Goal: Task Accomplishment & Management: Use online tool/utility

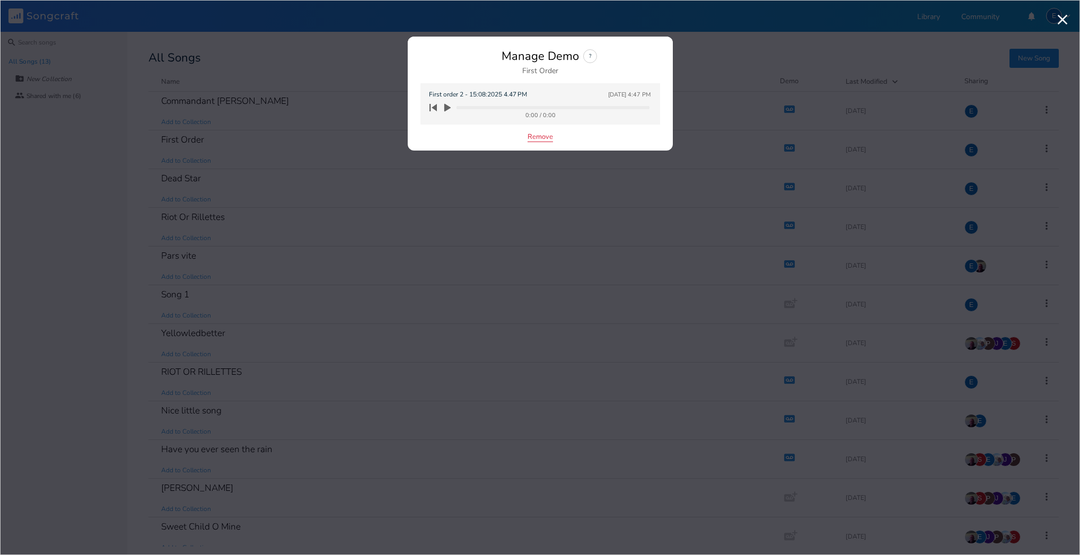
click at [537, 136] on button "Remove" at bounding box center [540, 137] width 25 height 9
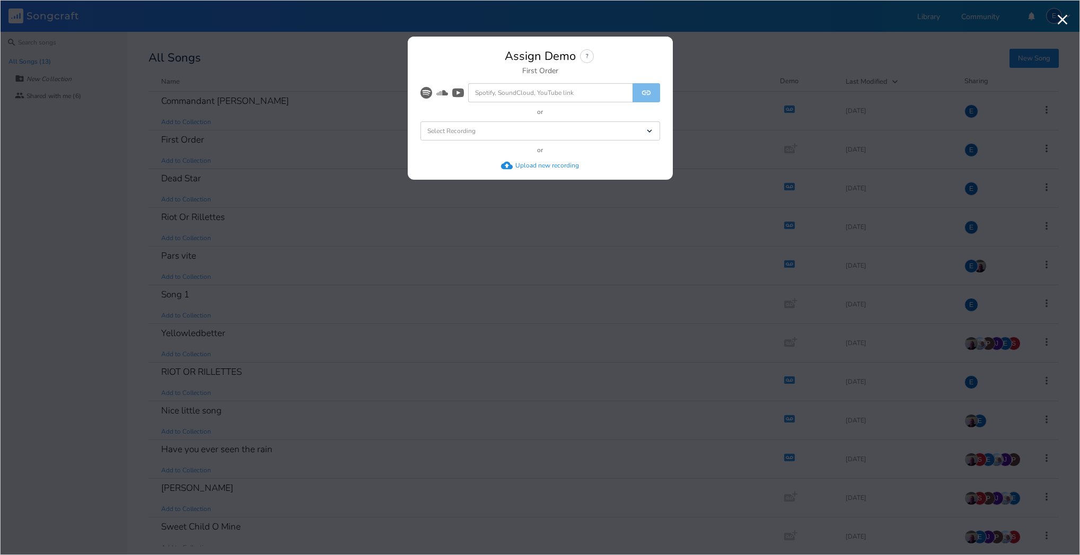
click at [524, 162] on div "Upload new recording" at bounding box center [547, 165] width 64 height 8
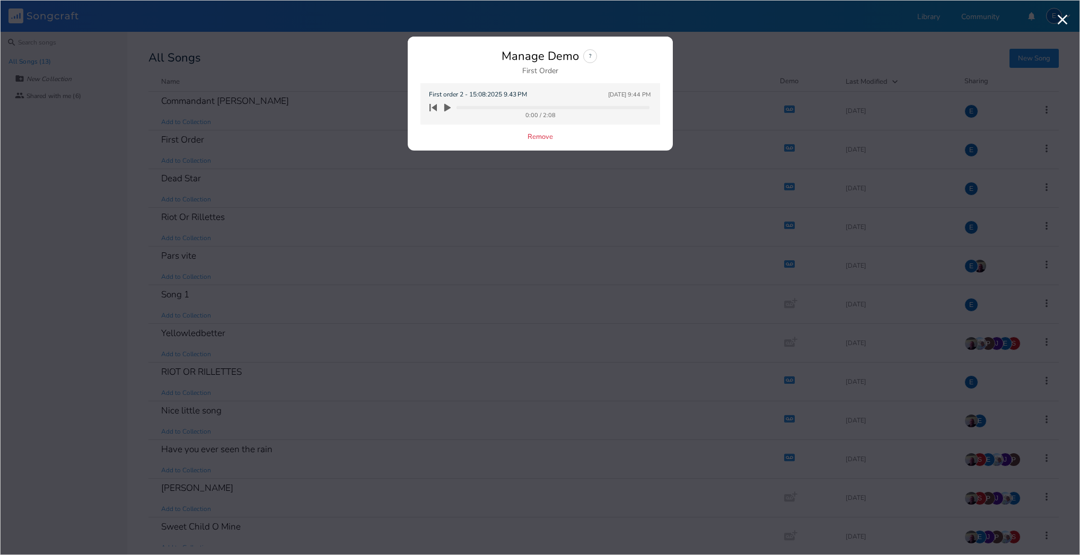
click at [446, 106] on icon "button" at bounding box center [447, 108] width 6 height 8
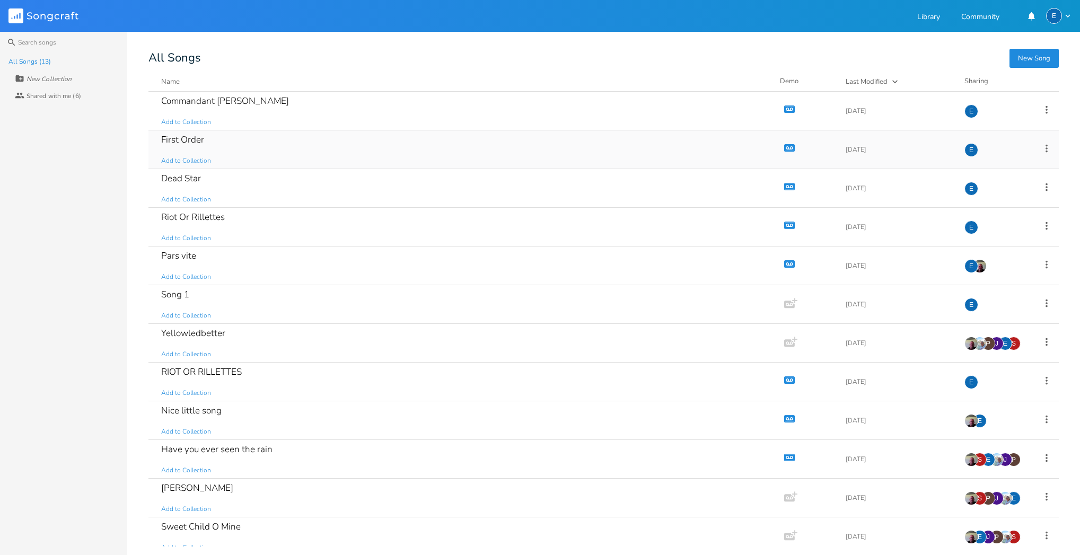
click at [784, 145] on icon "button" at bounding box center [789, 147] width 11 height 7
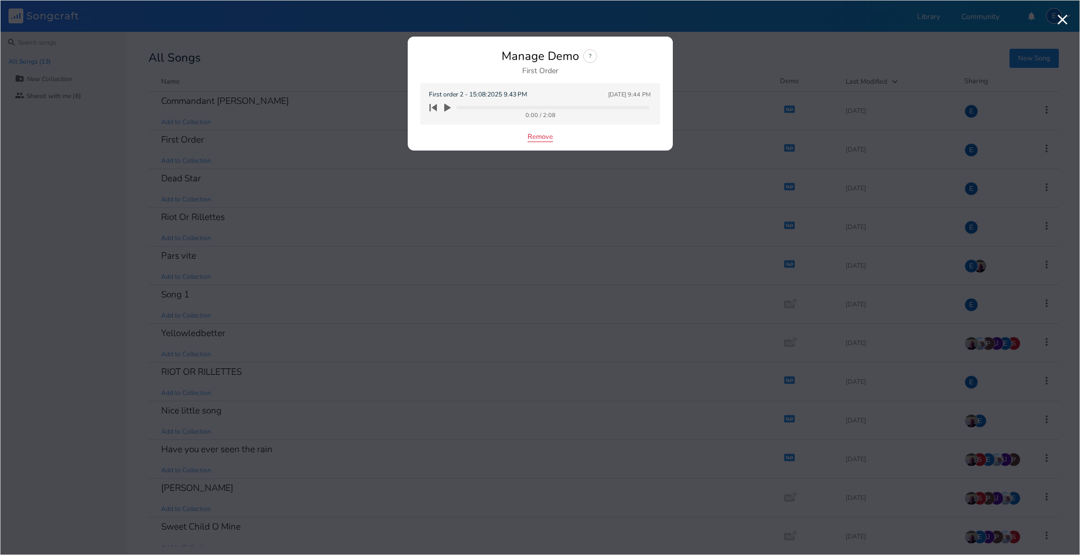
click at [530, 137] on button "Remove" at bounding box center [540, 137] width 25 height 9
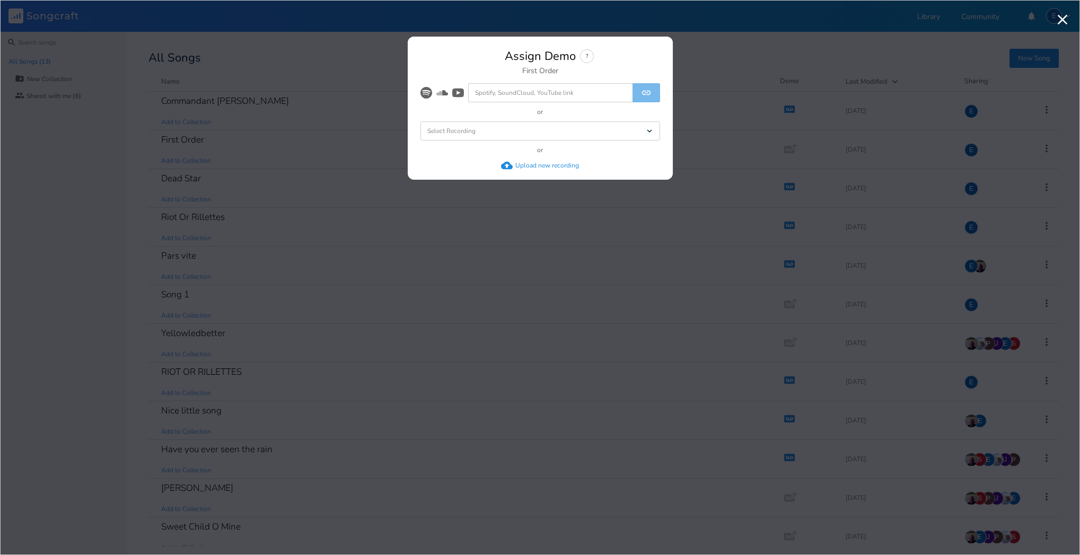
click at [527, 162] on div "Upload new recording" at bounding box center [547, 165] width 64 height 8
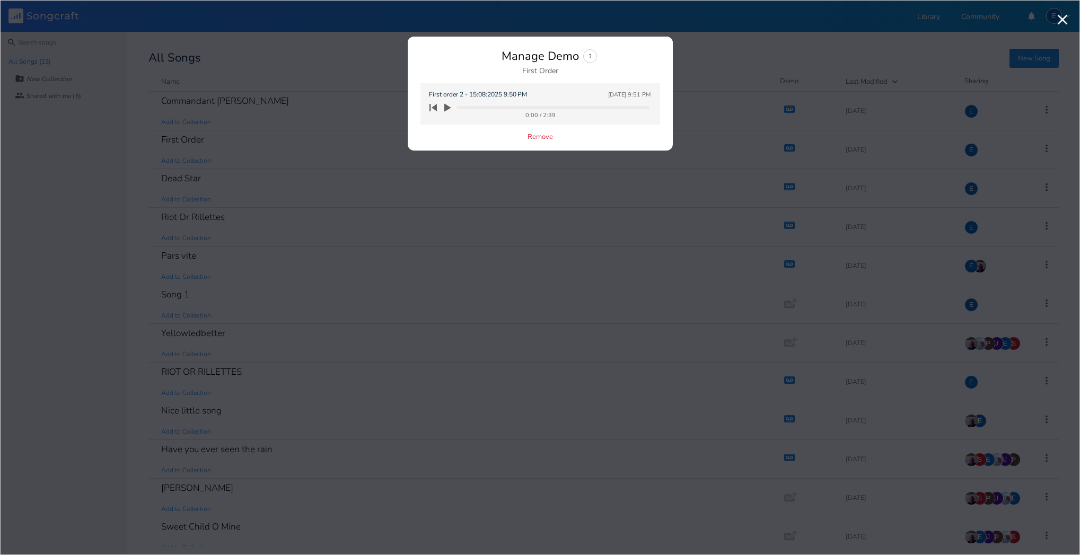
click at [446, 107] on icon "button" at bounding box center [447, 108] width 6 height 8
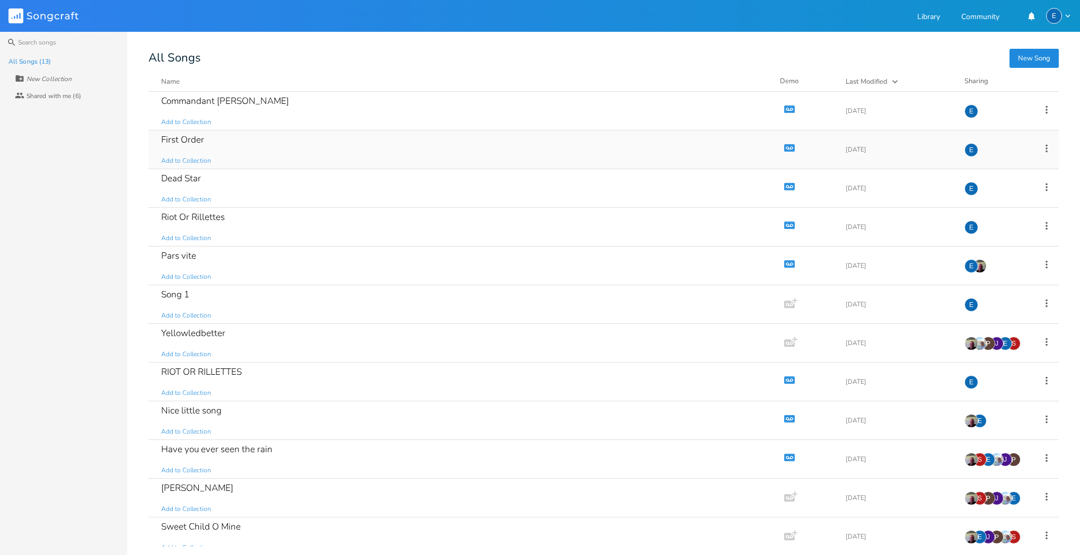
click at [787, 145] on icon "button" at bounding box center [789, 147] width 11 height 7
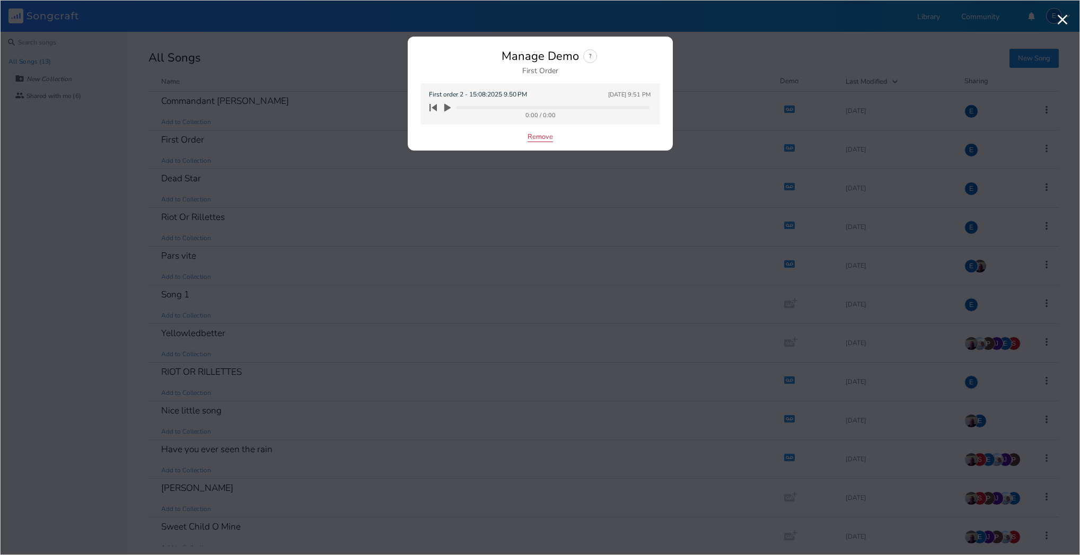
click at [543, 136] on button "Remove" at bounding box center [540, 137] width 25 height 9
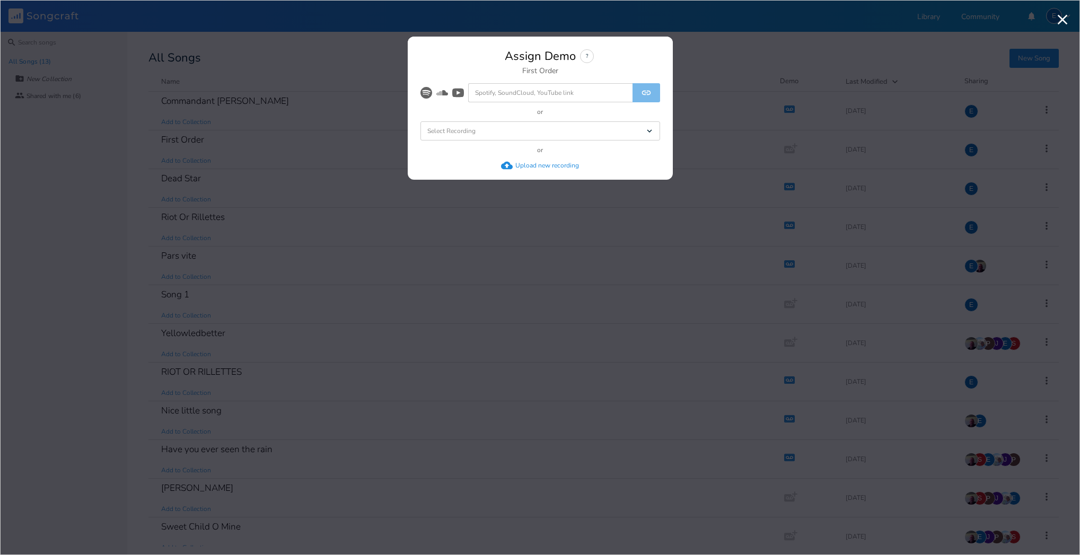
click at [529, 162] on div "Upload new recording" at bounding box center [547, 165] width 64 height 8
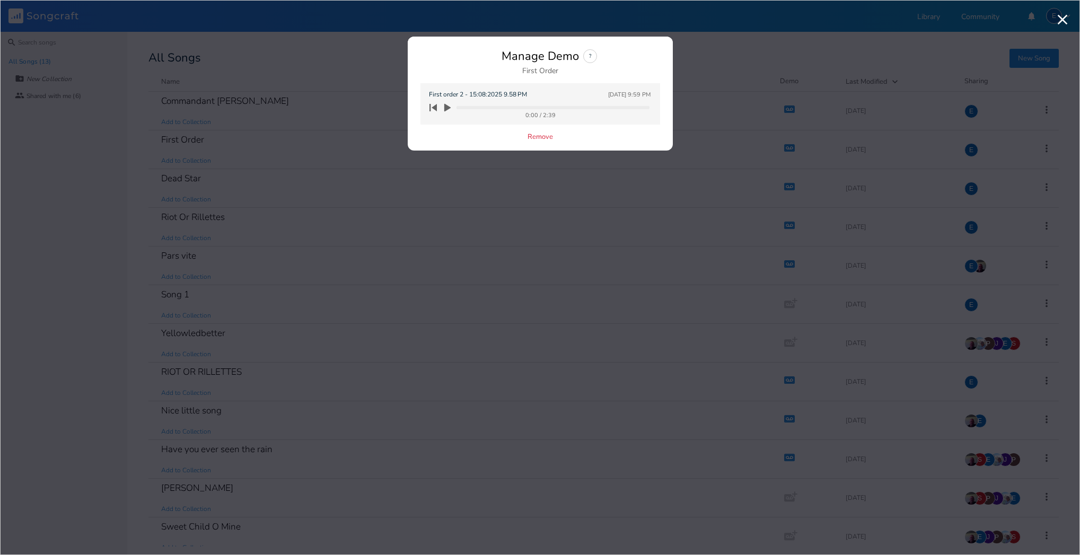
click at [445, 107] on icon "button" at bounding box center [447, 108] width 6 height 8
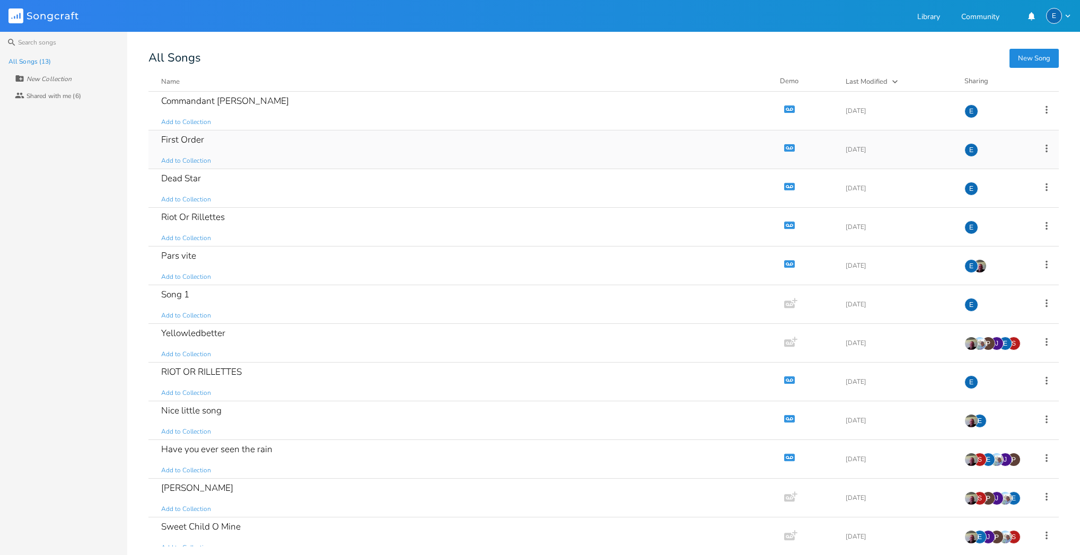
click at [786, 146] on icon "button" at bounding box center [789, 148] width 9 height 6
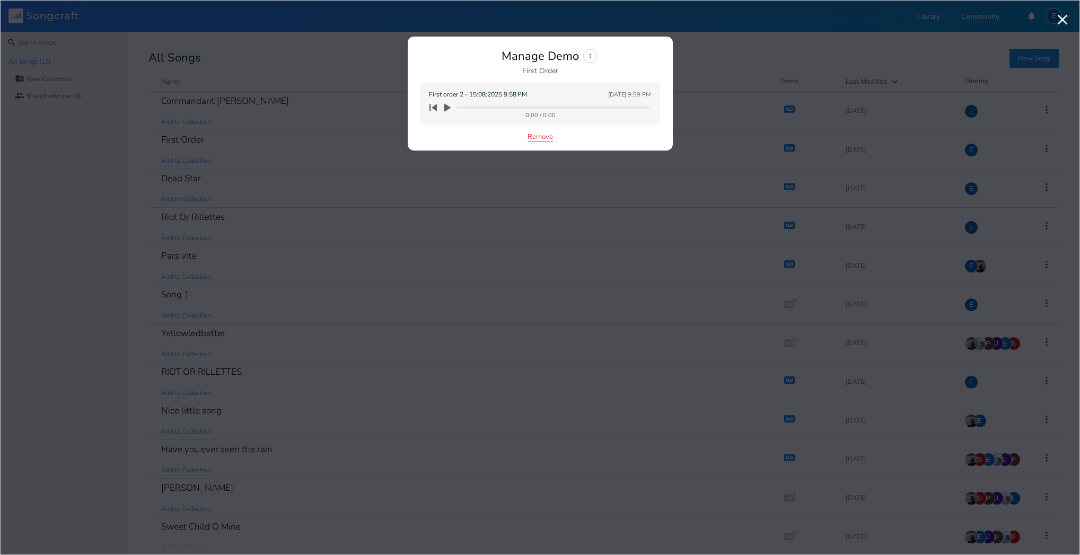
click at [536, 137] on button "Remove" at bounding box center [540, 137] width 25 height 9
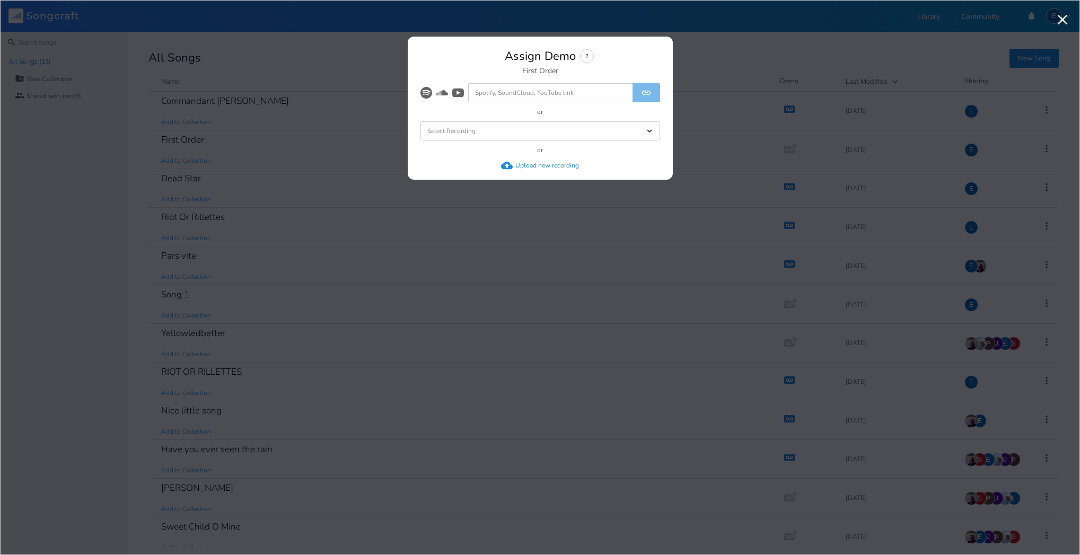
click at [526, 167] on div "Upload new recording" at bounding box center [547, 165] width 64 height 8
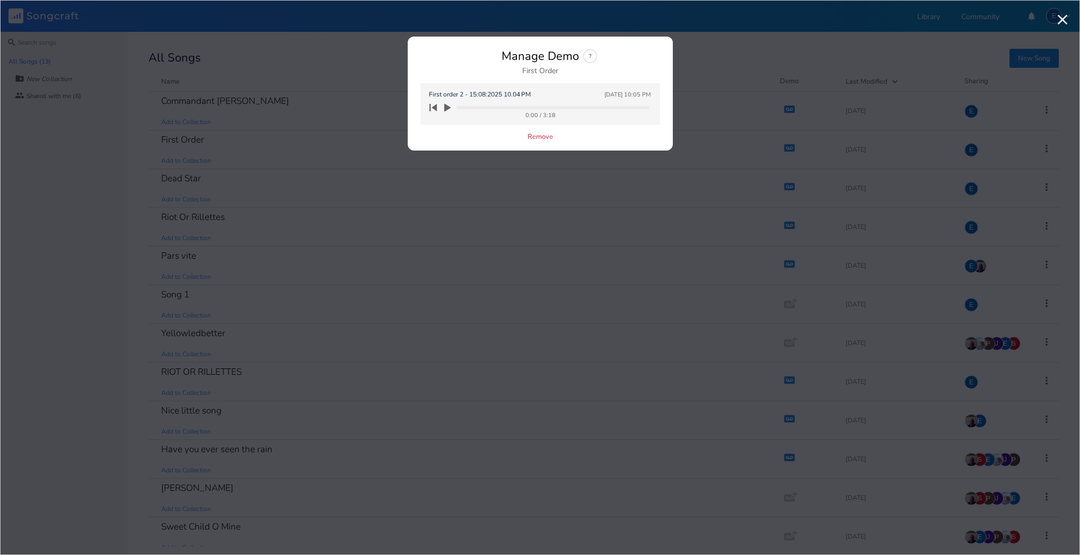
click at [447, 108] on icon "button" at bounding box center [447, 108] width 6 height 8
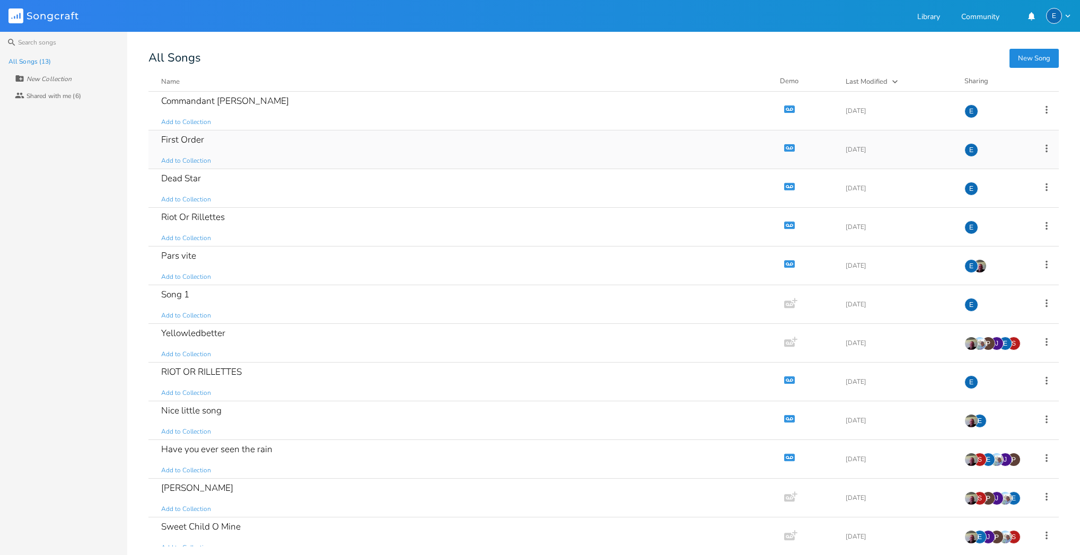
click at [784, 145] on icon "button" at bounding box center [789, 147] width 11 height 7
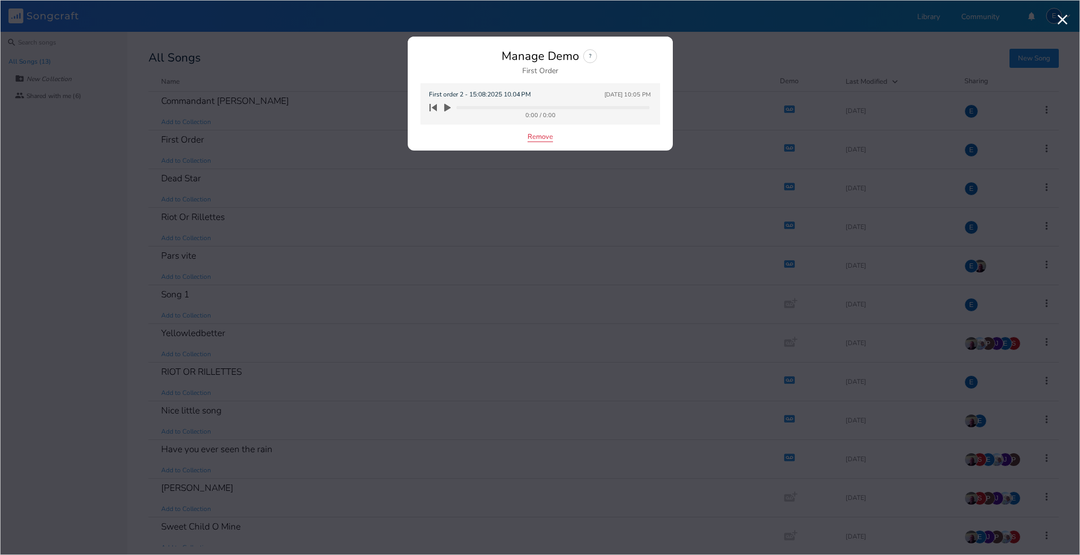
click at [548, 135] on button "Remove" at bounding box center [540, 137] width 25 height 9
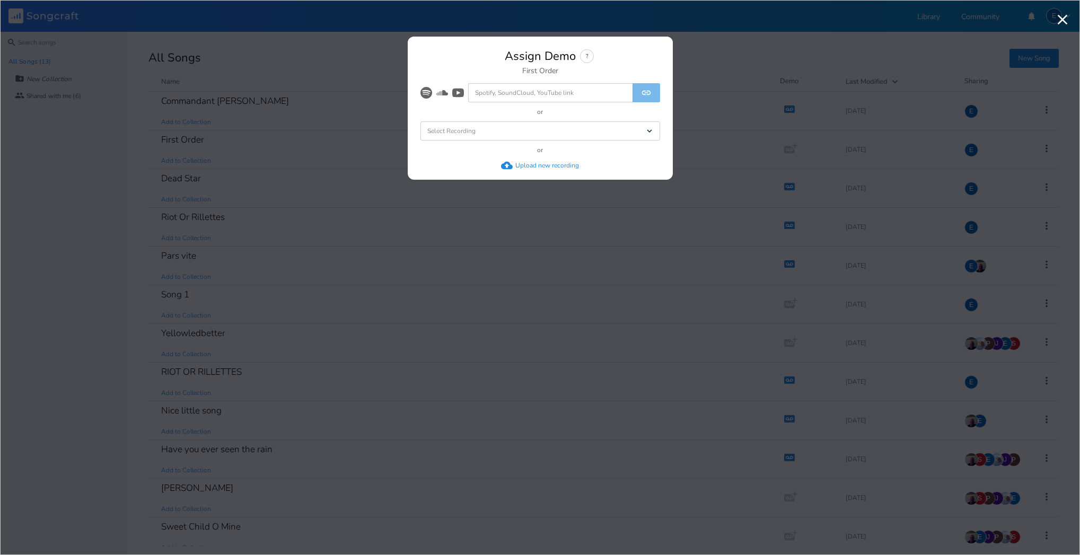
click at [545, 163] on div "Upload new recording" at bounding box center [547, 165] width 64 height 8
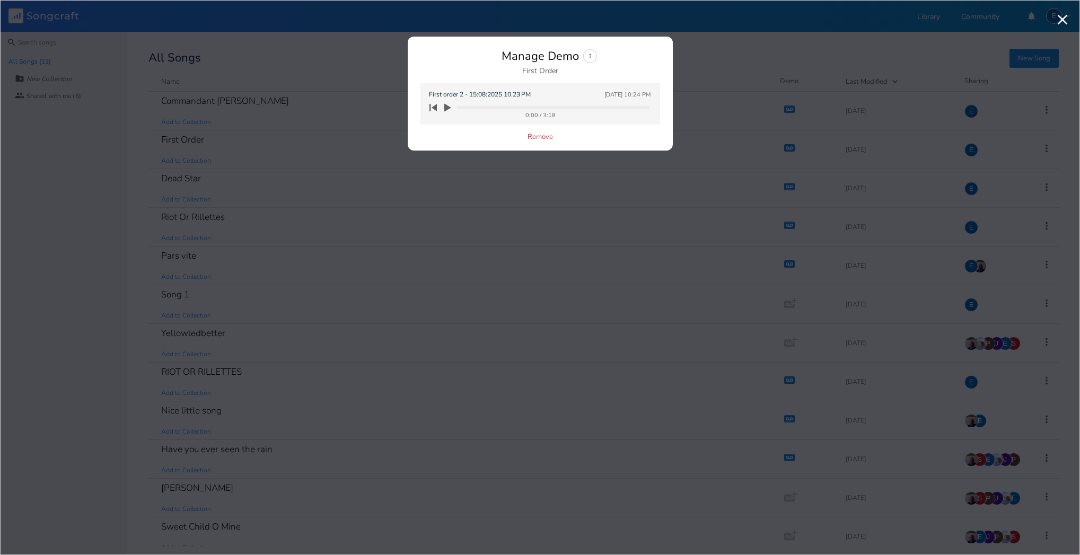
click at [446, 106] on icon "button" at bounding box center [447, 108] width 6 height 8
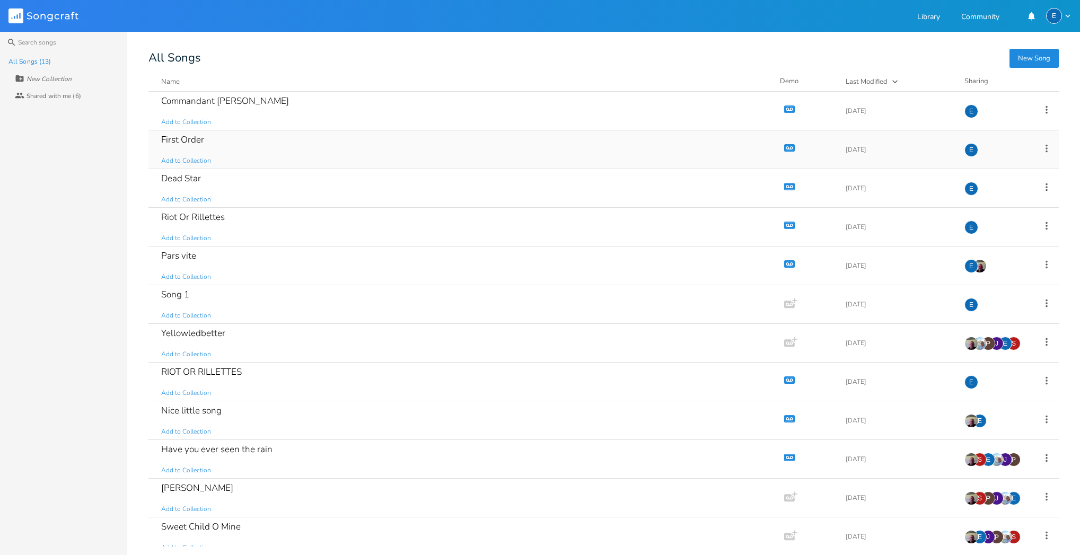
click at [785, 146] on icon "button" at bounding box center [789, 148] width 9 height 6
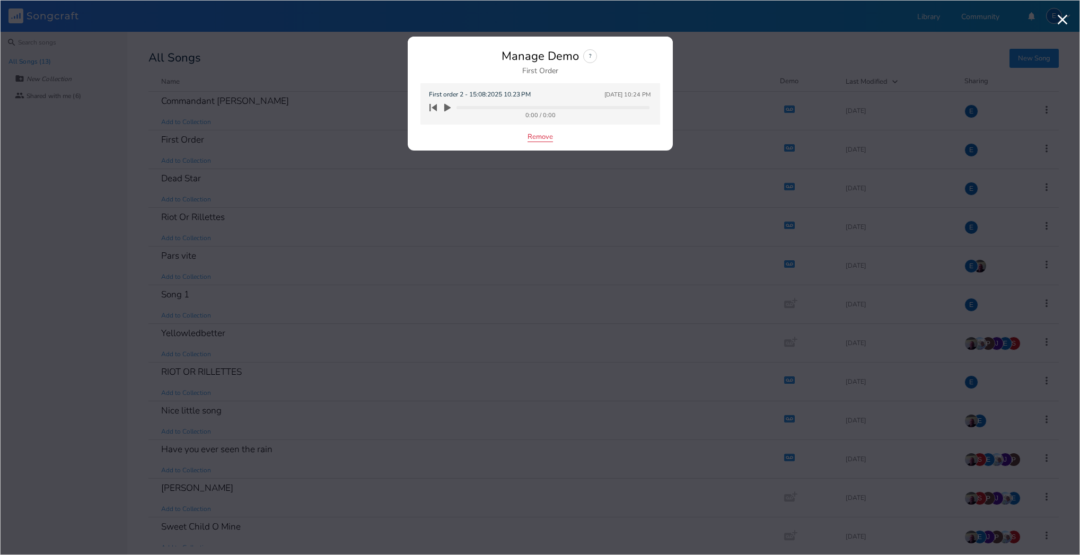
click at [541, 137] on button "Remove" at bounding box center [540, 137] width 25 height 9
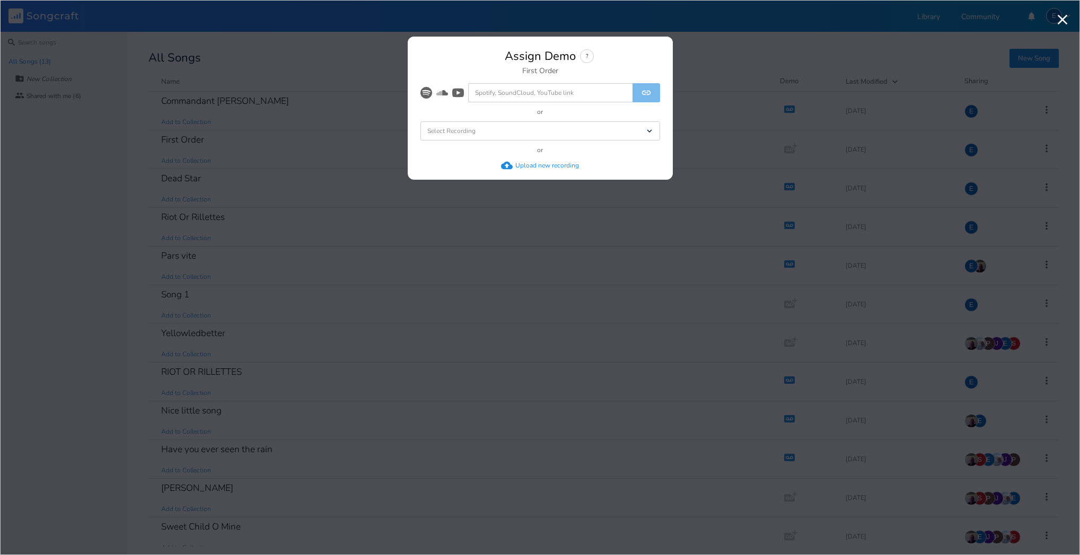
click at [541, 167] on div "Upload new recording" at bounding box center [547, 165] width 64 height 8
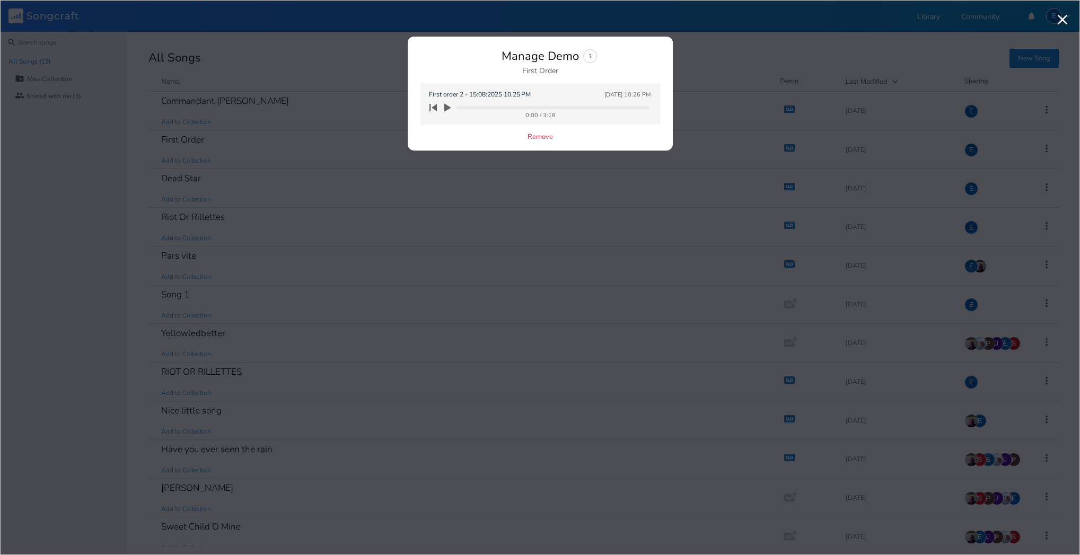
click at [447, 106] on icon "button" at bounding box center [447, 108] width 6 height 8
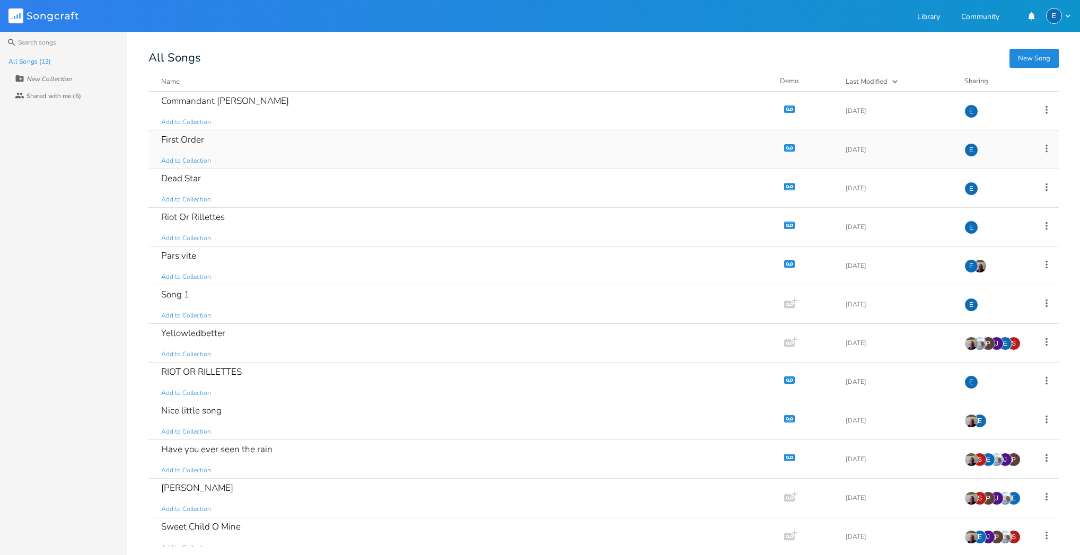
click at [785, 143] on icon "Demo" at bounding box center [789, 148] width 11 height 11
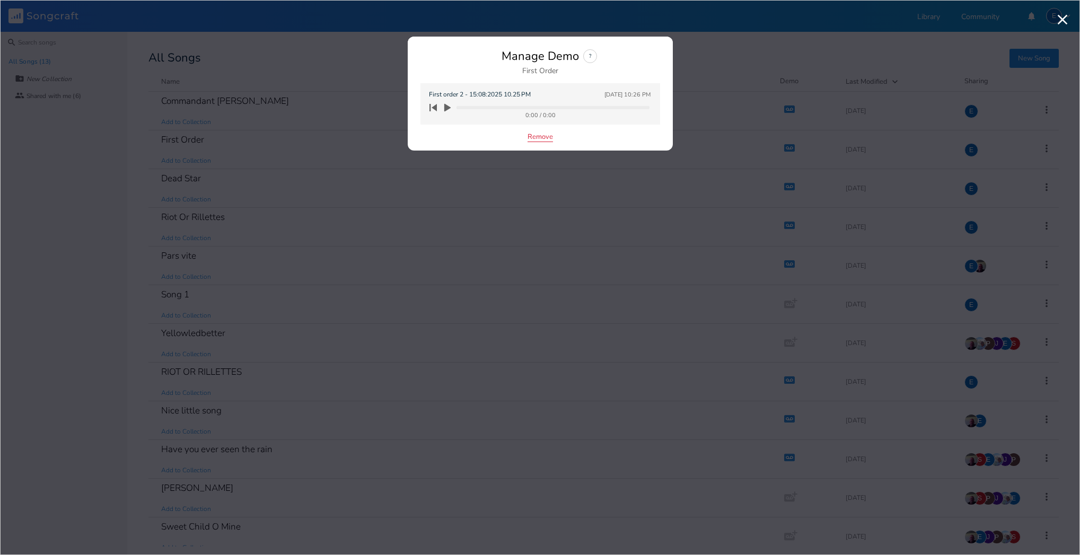
click at [540, 136] on button "Remove" at bounding box center [540, 137] width 25 height 9
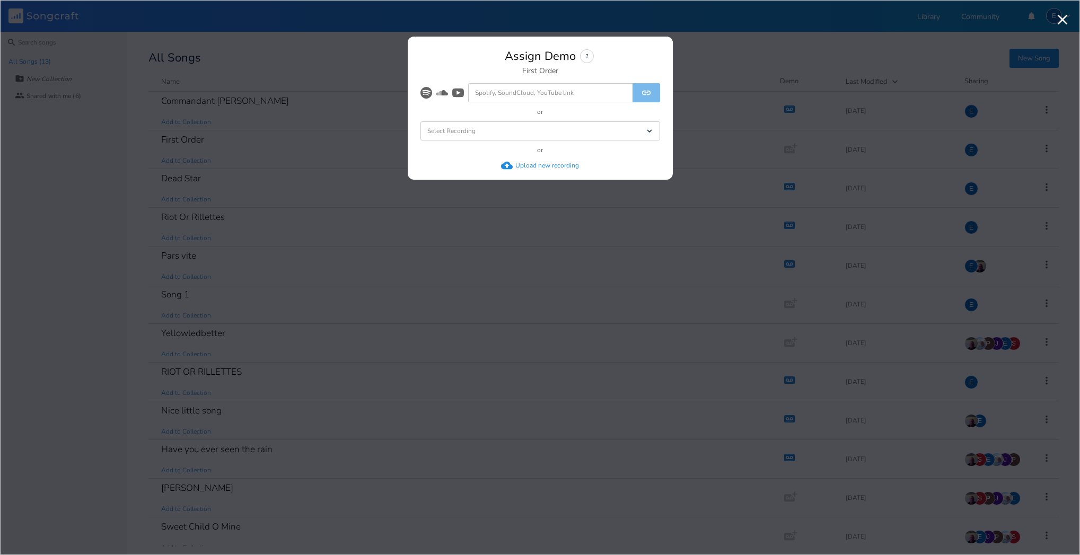
click at [536, 164] on div "Upload new recording" at bounding box center [547, 165] width 64 height 8
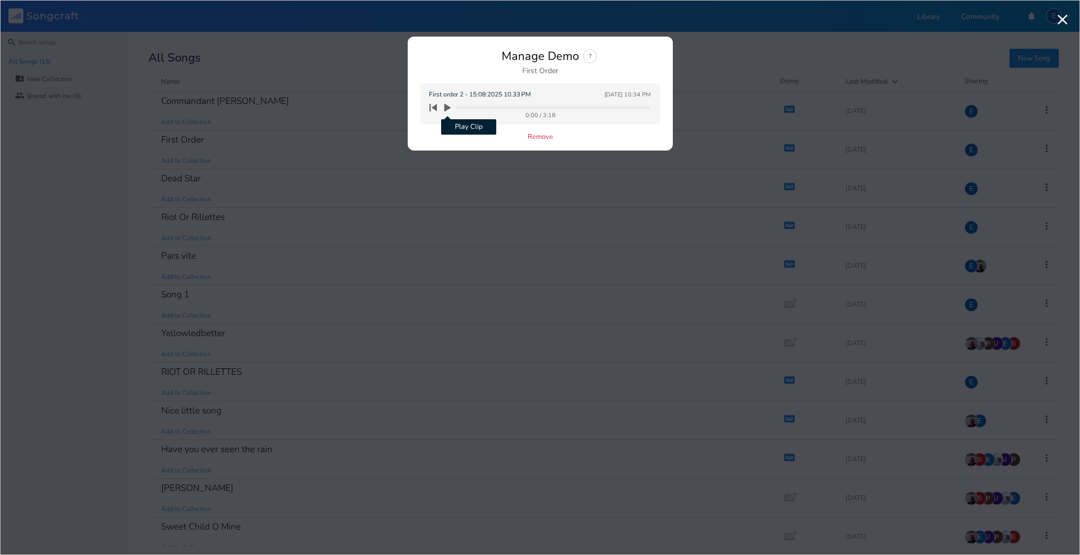
click at [446, 108] on icon "button" at bounding box center [447, 108] width 6 height 8
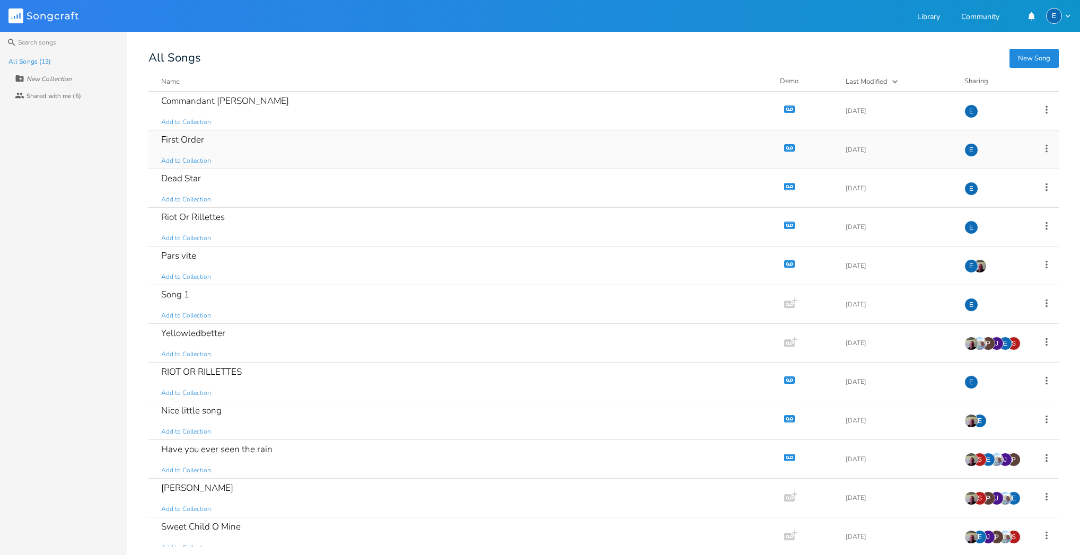
click at [784, 145] on icon "button" at bounding box center [789, 147] width 11 height 7
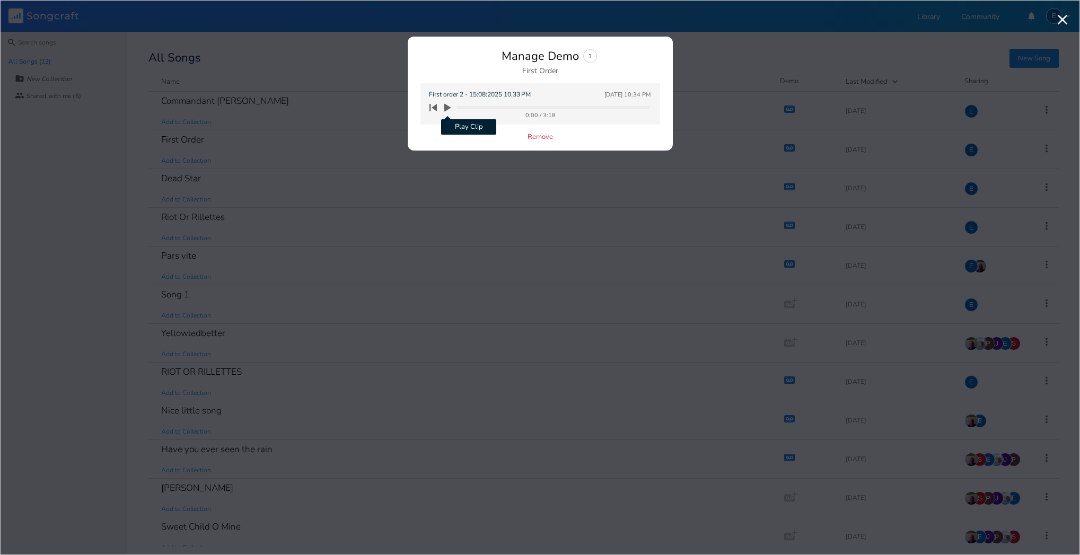
click at [446, 107] on icon "button" at bounding box center [447, 108] width 6 height 8
click at [447, 107] on icon "button" at bounding box center [447, 108] width 6 height 8
click at [448, 106] on icon "button" at bounding box center [447, 107] width 8 height 8
click at [433, 107] on icon "button" at bounding box center [432, 107] width 7 height 7
click at [446, 106] on icon "button" at bounding box center [447, 108] width 6 height 8
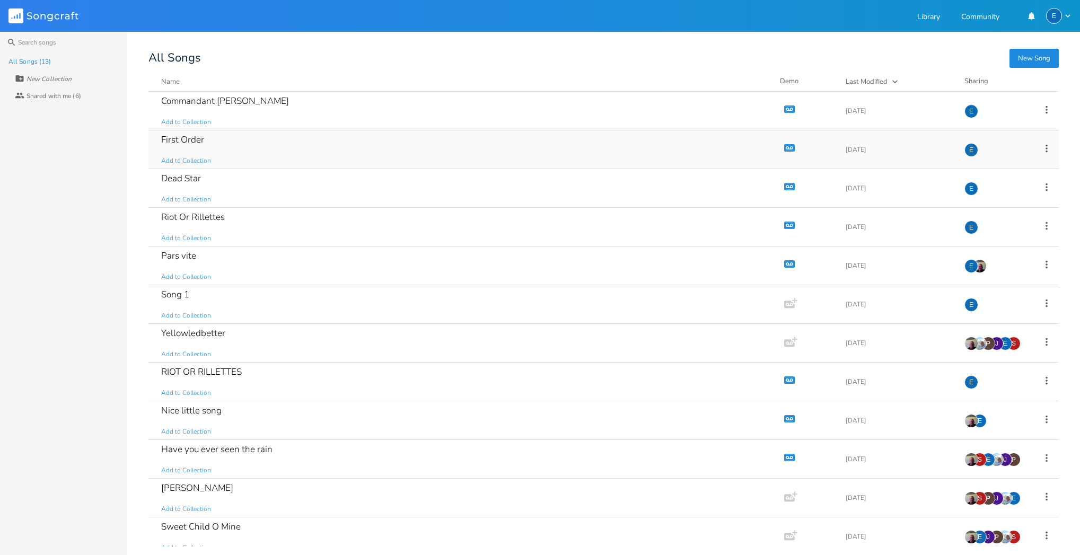
click at [785, 144] on icon "Demo" at bounding box center [789, 148] width 11 height 11
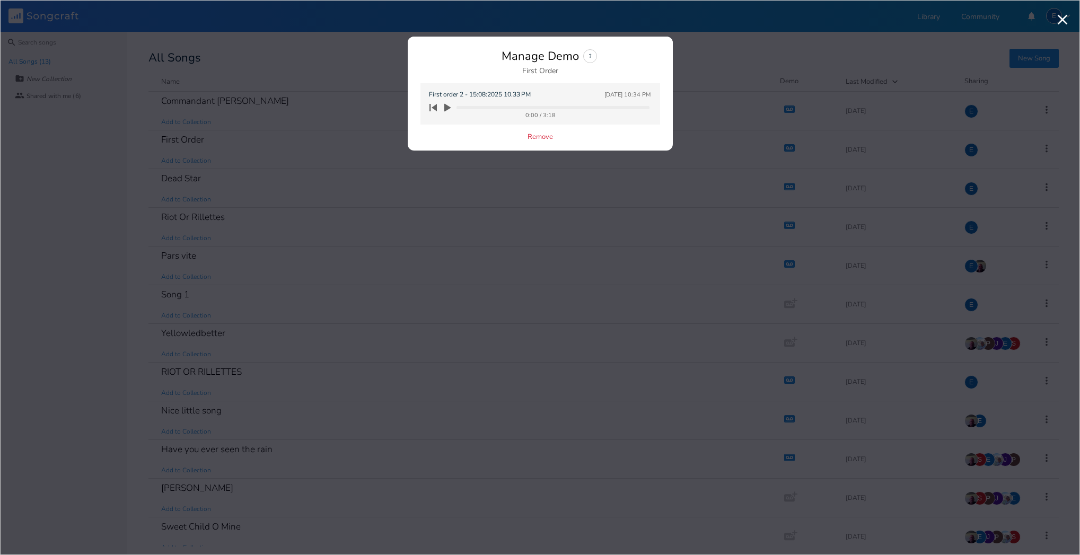
click at [446, 108] on icon "button" at bounding box center [447, 108] width 6 height 8
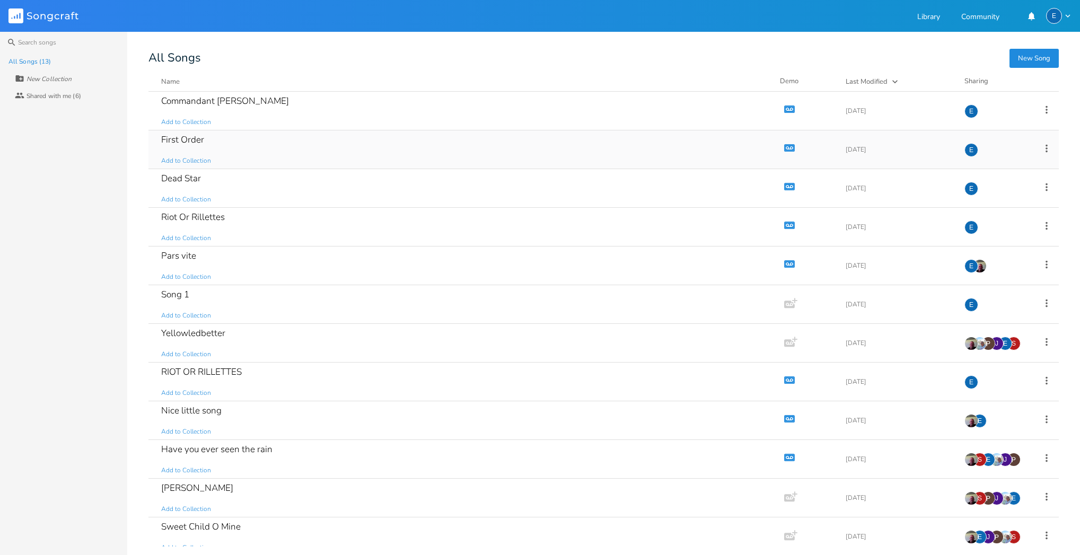
click at [785, 147] on icon "button" at bounding box center [789, 148] width 9 height 6
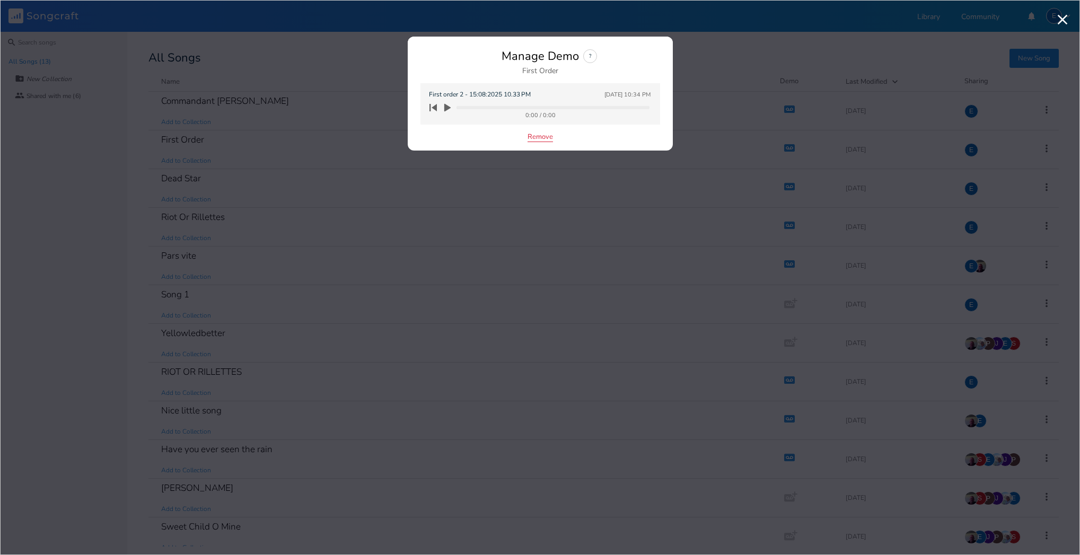
click at [541, 137] on button "Remove" at bounding box center [540, 137] width 25 height 9
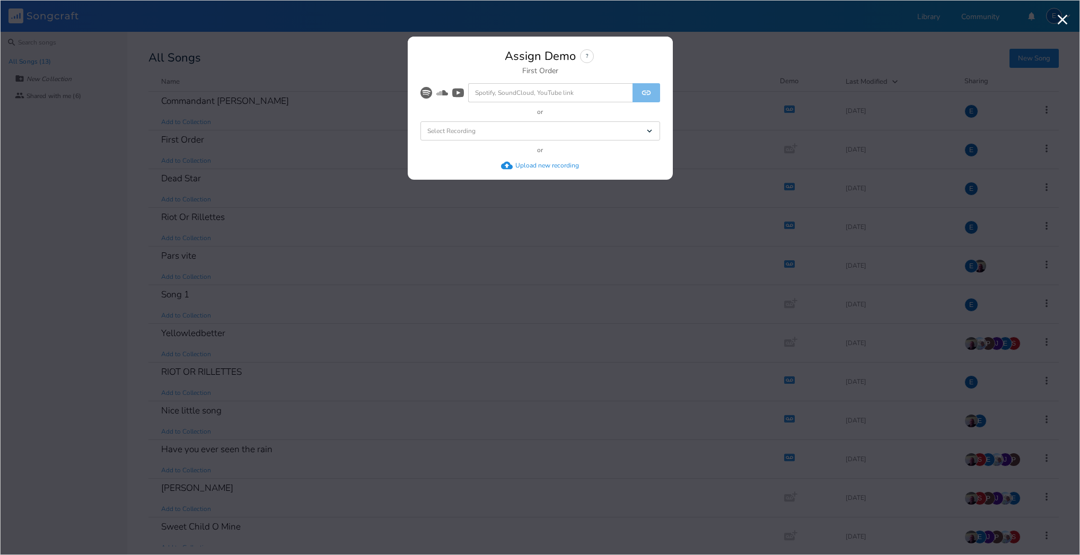
click at [532, 161] on div "Upload new recording" at bounding box center [540, 166] width 78 height 12
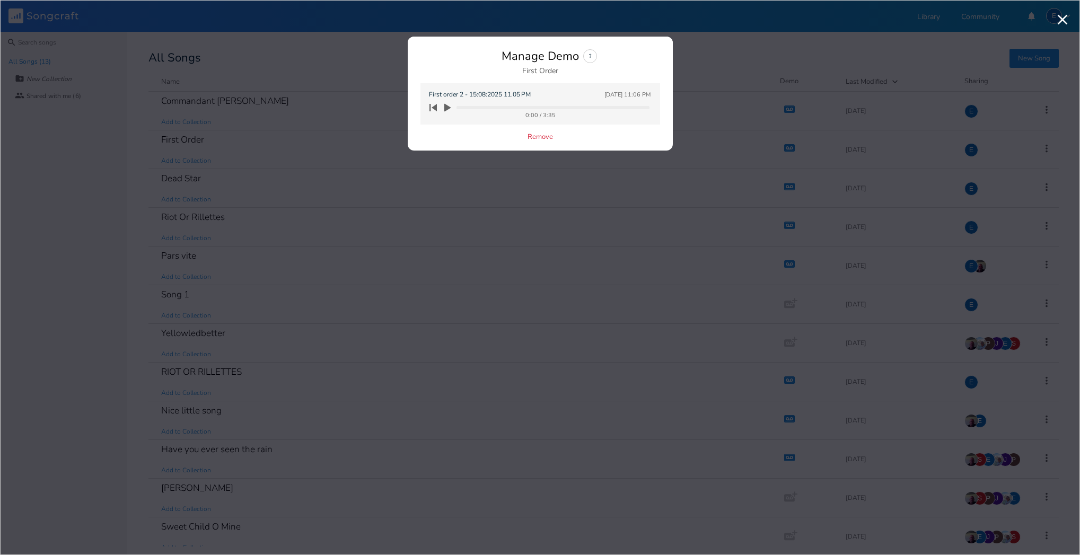
click at [446, 104] on icon "button" at bounding box center [447, 108] width 6 height 8
click at [447, 107] on icon "button" at bounding box center [447, 108] width 6 height 8
click at [446, 107] on icon "button" at bounding box center [447, 108] width 6 height 8
click at [449, 109] on icon "button" at bounding box center [447, 107] width 8 height 8
click at [536, 134] on button "Remove" at bounding box center [540, 137] width 25 height 9
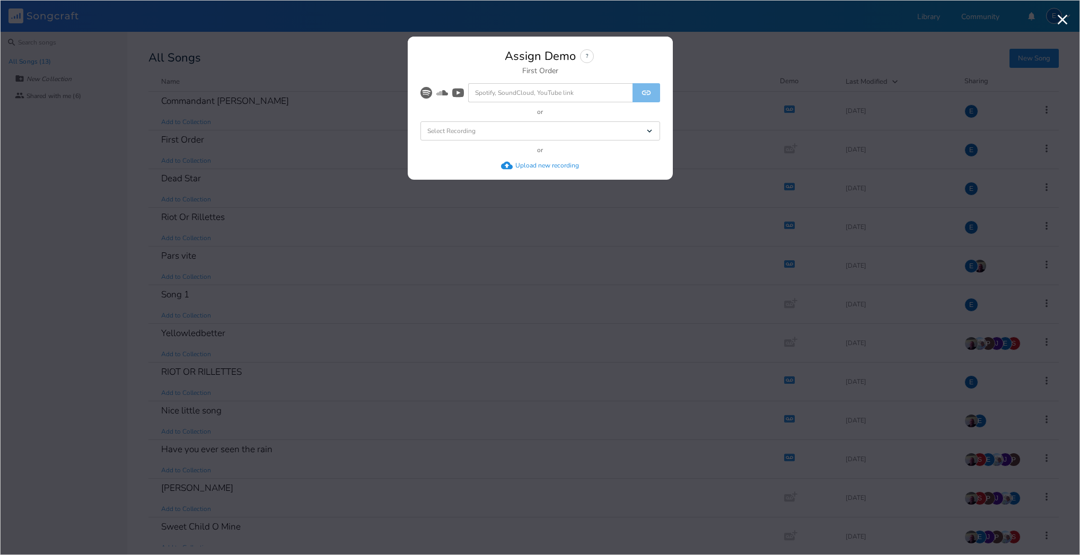
click at [533, 163] on div "Upload new recording" at bounding box center [547, 165] width 64 height 8
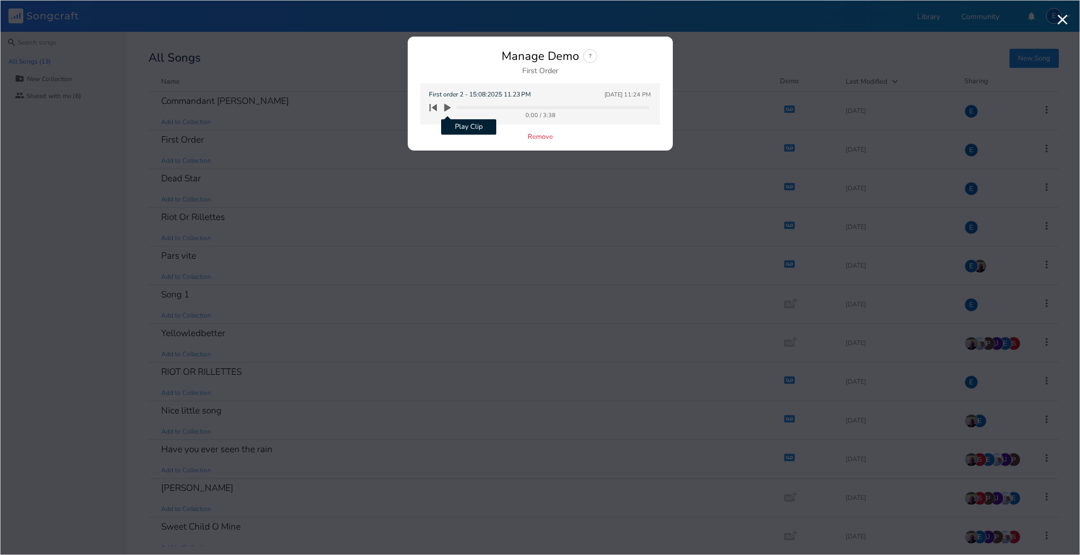
click at [446, 106] on icon "button" at bounding box center [447, 108] width 6 height 8
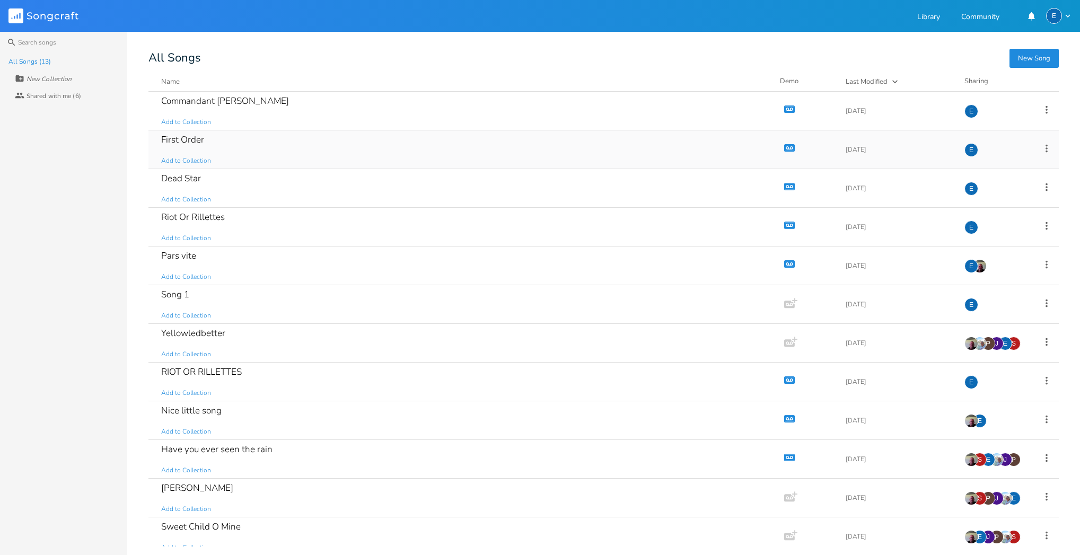
click at [785, 146] on icon "button" at bounding box center [789, 148] width 9 height 6
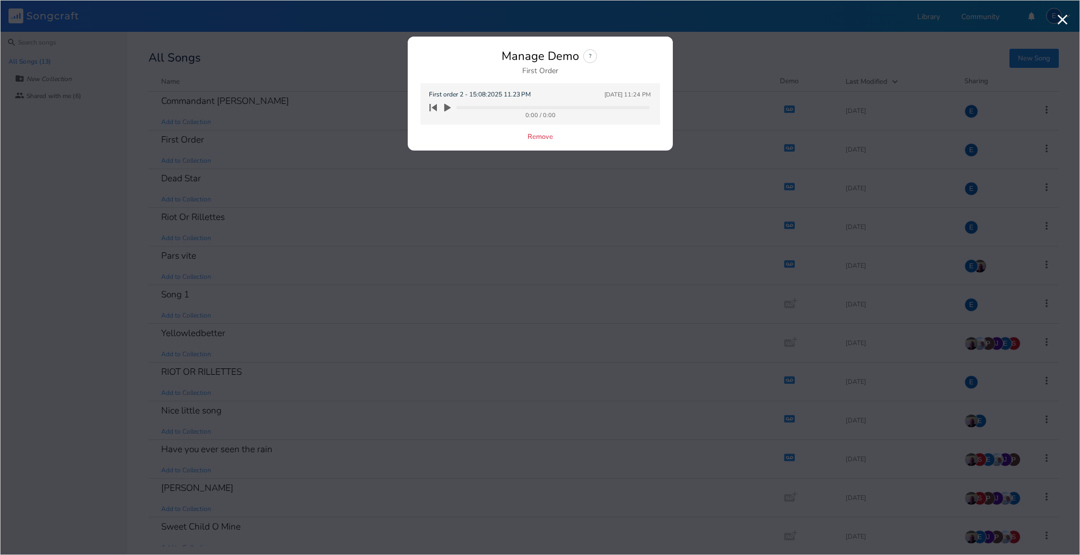
click at [454, 136] on div "Remove" at bounding box center [540, 137] width 240 height 9
click at [447, 104] on icon "button" at bounding box center [448, 108] width 10 height 10
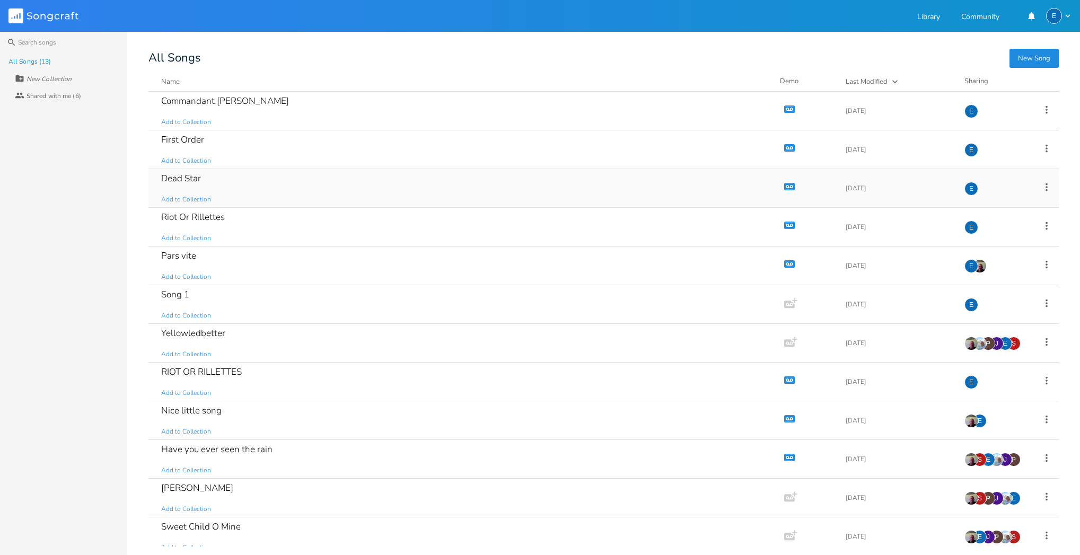
click at [786, 183] on icon "button" at bounding box center [789, 186] width 11 height 7
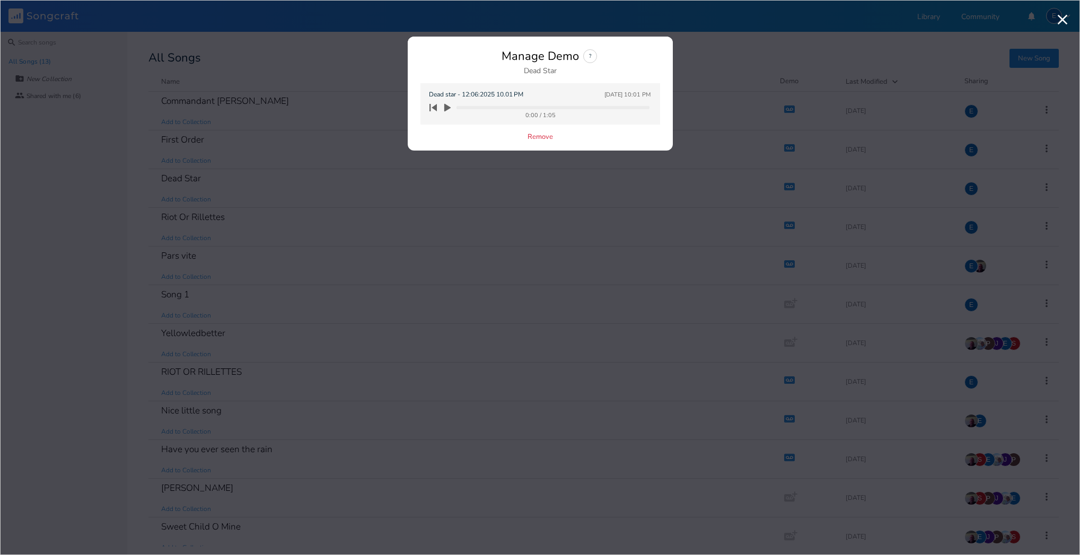
click at [447, 106] on icon "button" at bounding box center [447, 108] width 6 height 8
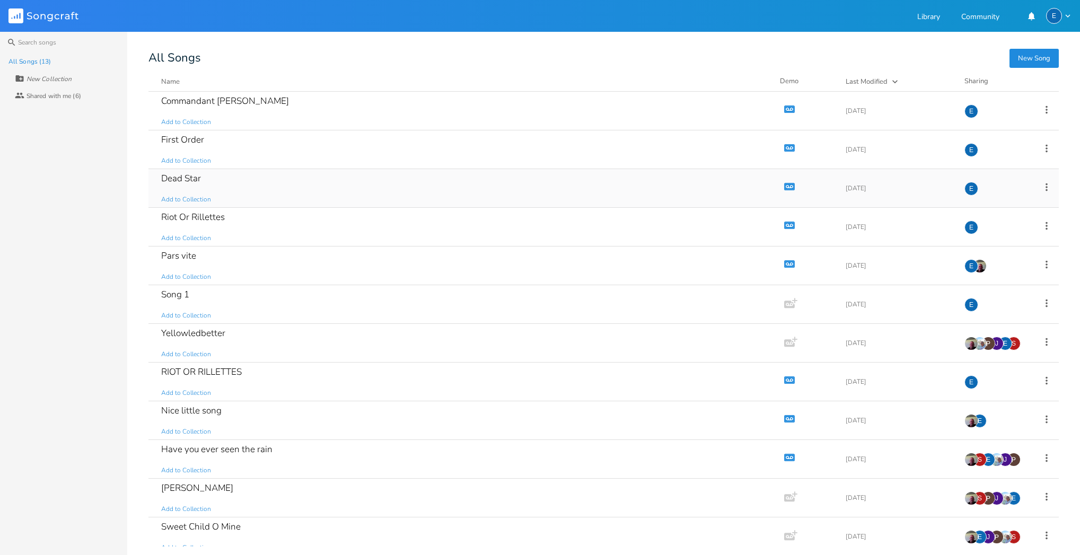
click at [189, 175] on div "Dead Star" at bounding box center [181, 178] width 40 height 9
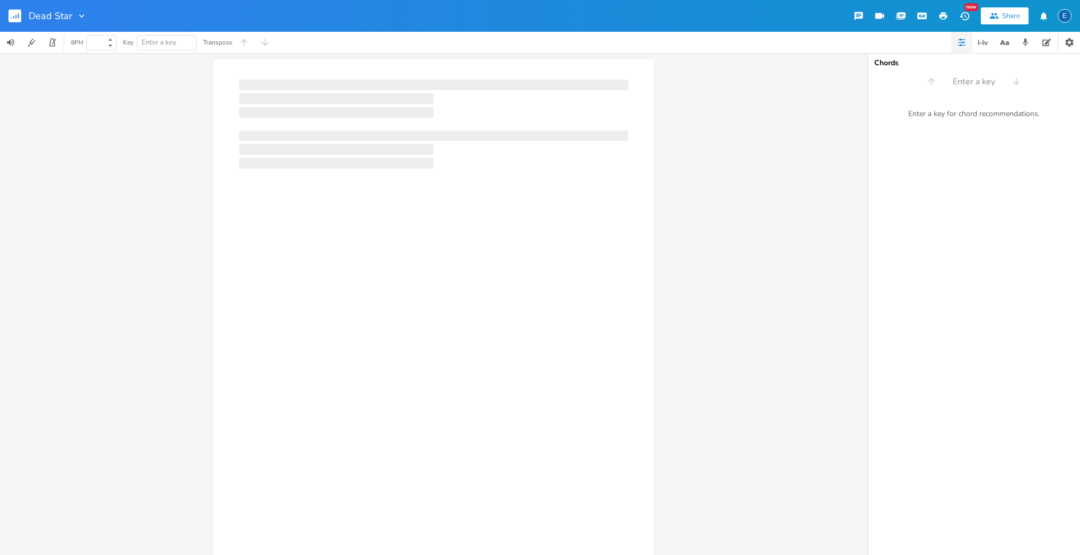
type input "100"
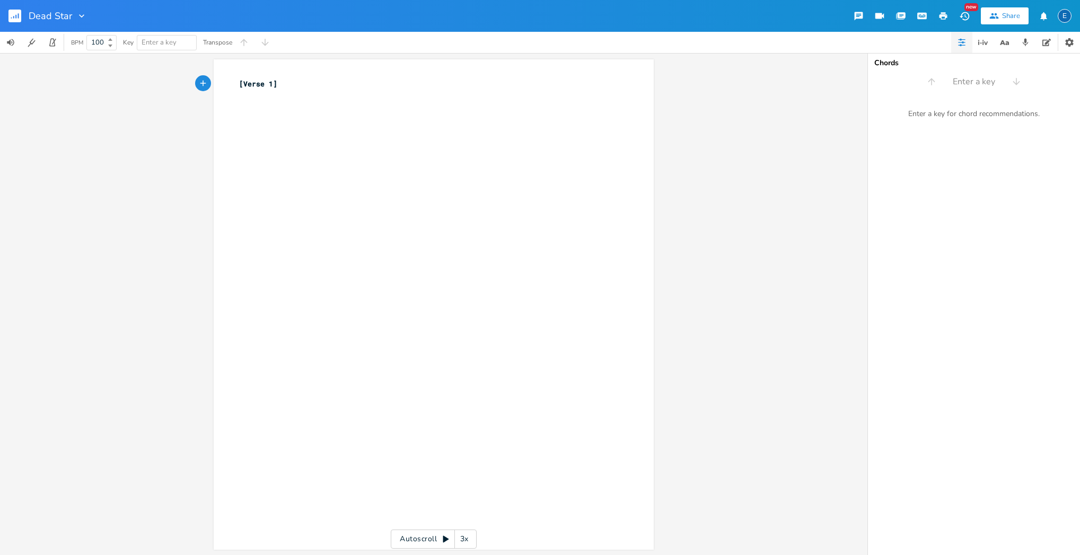
click at [15, 17] on rect "button" at bounding box center [14, 16] width 13 height 13
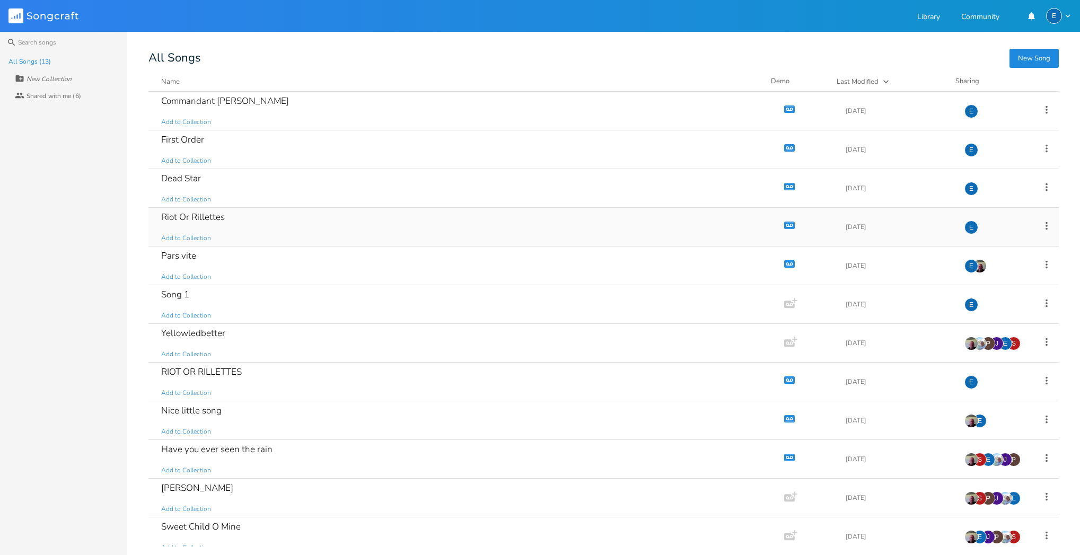
click at [785, 223] on icon "button" at bounding box center [789, 226] width 9 height 6
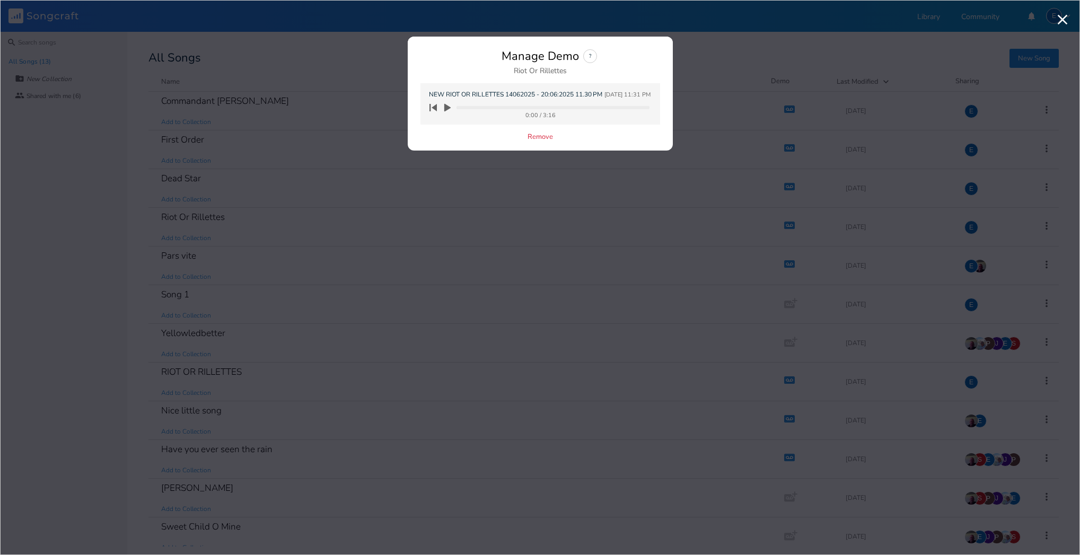
click at [445, 106] on icon "button" at bounding box center [447, 108] width 6 height 8
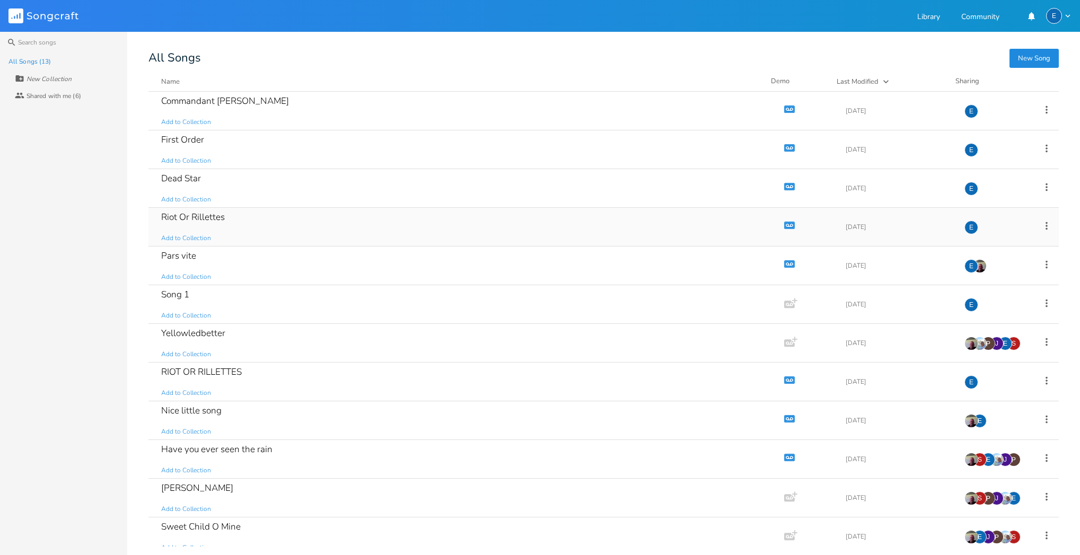
click at [206, 217] on div "Riot Or Rillettes" at bounding box center [193, 217] width 64 height 9
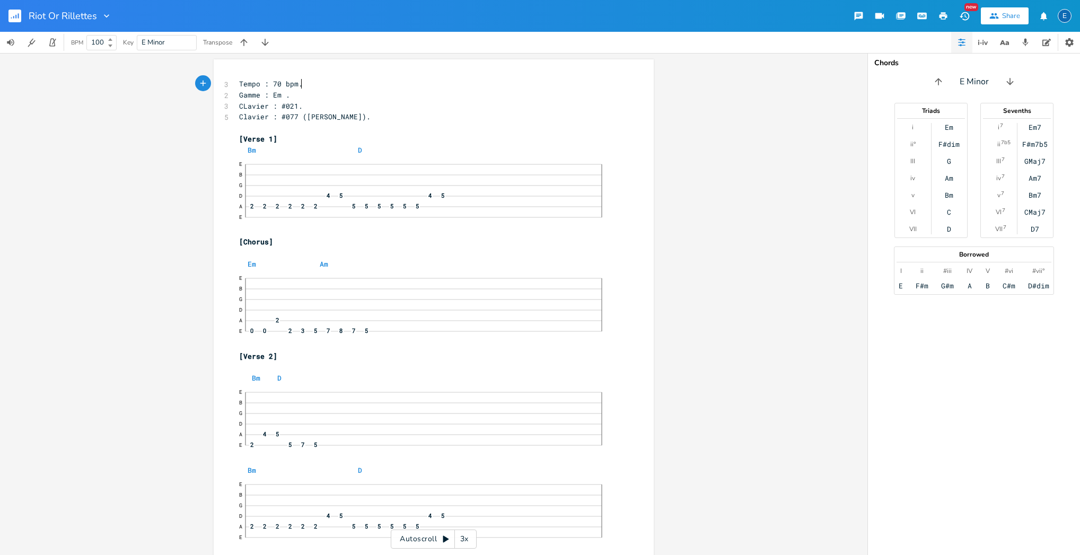
scroll to position [0, 1]
click at [16, 17] on icon "button" at bounding box center [15, 17] width 1 height 4
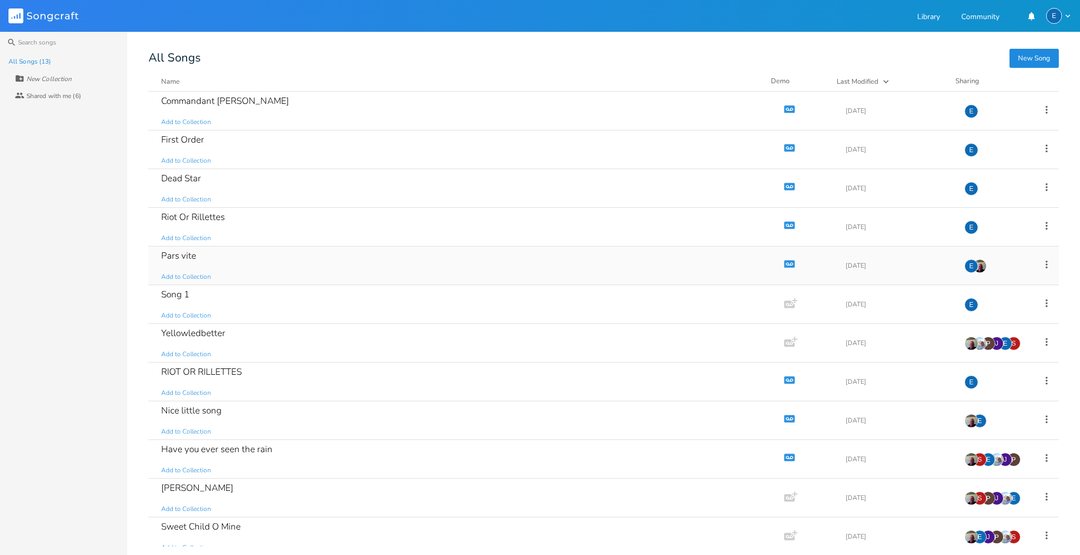
click at [785, 262] on icon "button" at bounding box center [789, 264] width 9 height 6
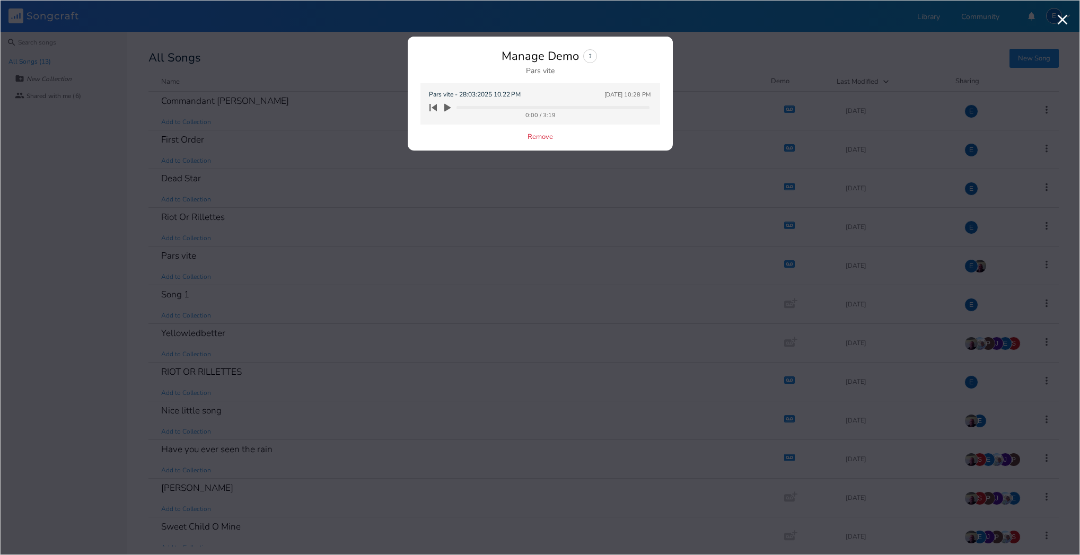
click at [446, 106] on icon "button" at bounding box center [447, 108] width 6 height 8
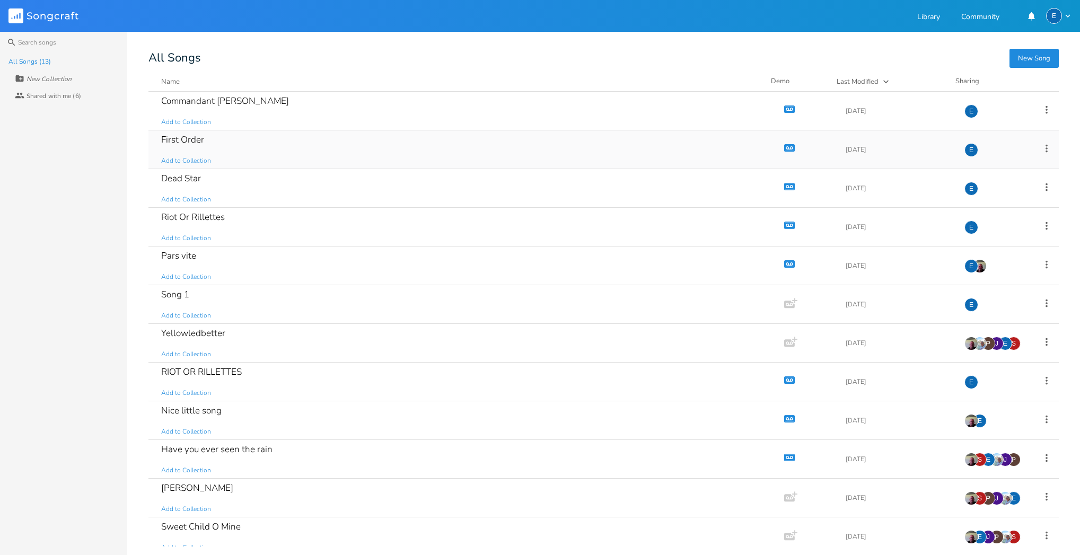
click at [784, 149] on icon "Demo" at bounding box center [789, 148] width 11 height 11
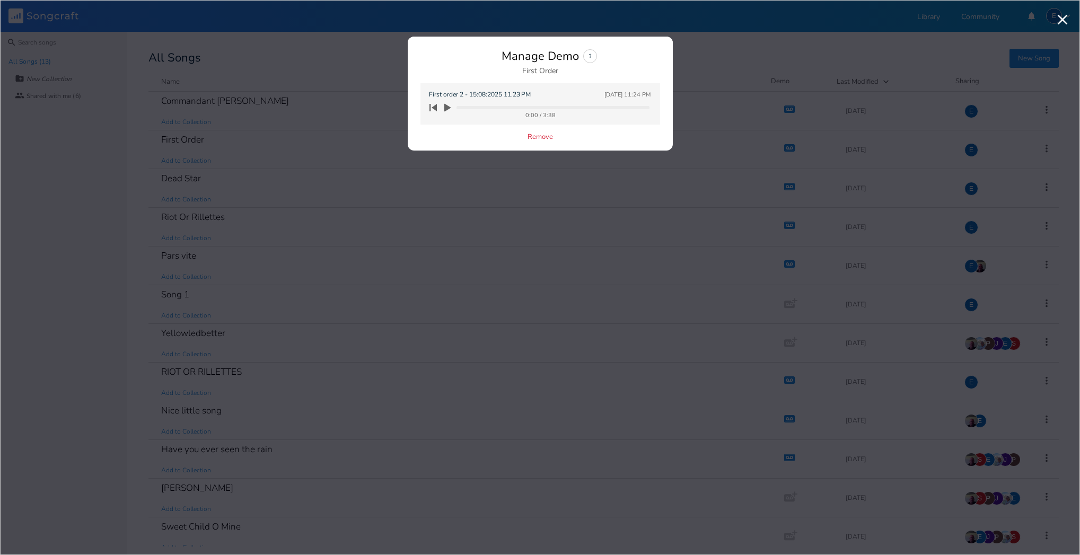
click at [446, 105] on icon "button" at bounding box center [447, 108] width 6 height 8
